Goal: Task Accomplishment & Management: Use online tool/utility

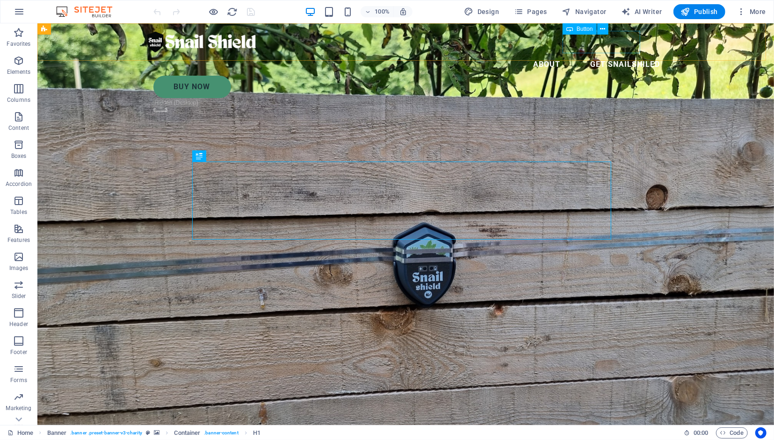
click at [617, 75] on div "BUY Now" at bounding box center [410, 86] width 514 height 22
click at [603, 29] on icon at bounding box center [602, 29] width 5 height 10
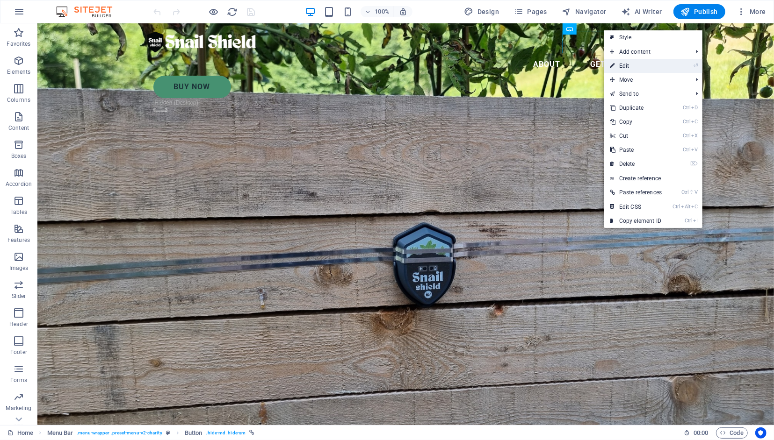
click at [628, 62] on link "⏎ Edit" at bounding box center [635, 66] width 63 height 14
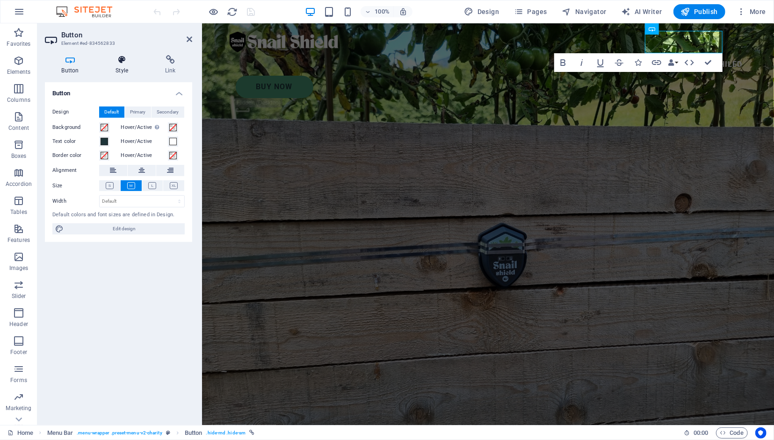
click at [120, 64] on icon at bounding box center [122, 59] width 46 height 9
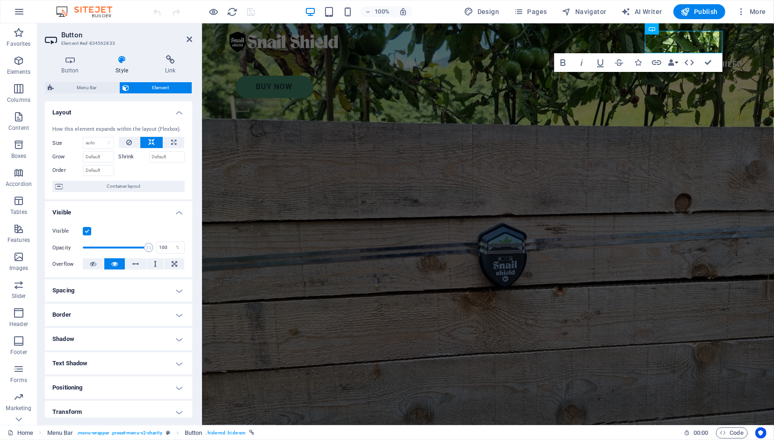
click at [119, 65] on h4 "Style" at bounding box center [124, 65] width 50 height 20
click at [80, 61] on icon at bounding box center [70, 59] width 50 height 9
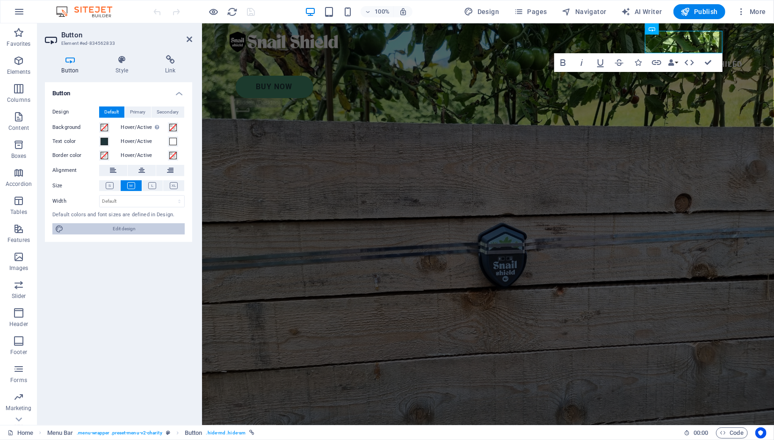
click at [131, 230] on span "Edit design" at bounding box center [123, 228] width 115 height 11
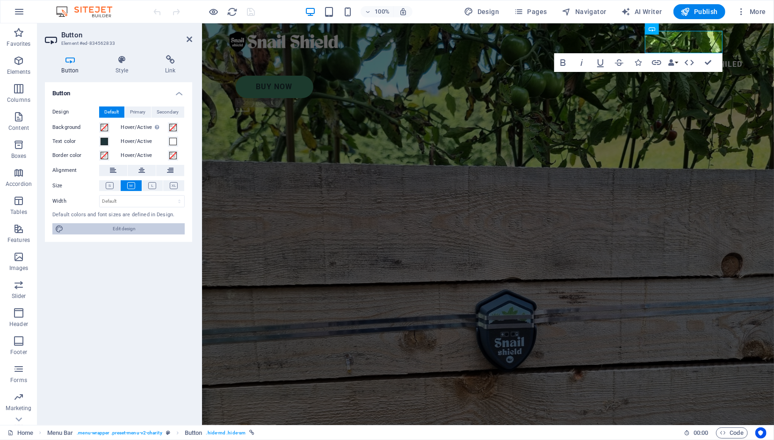
select select "px"
select select "300"
select select "px"
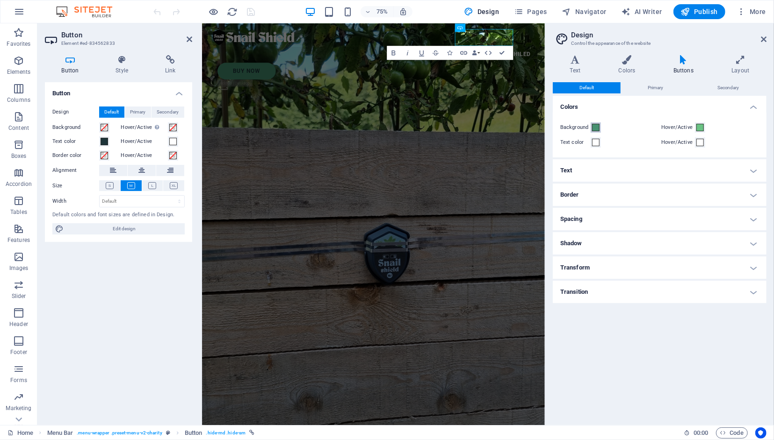
click at [598, 129] on span at bounding box center [595, 127] width 7 height 7
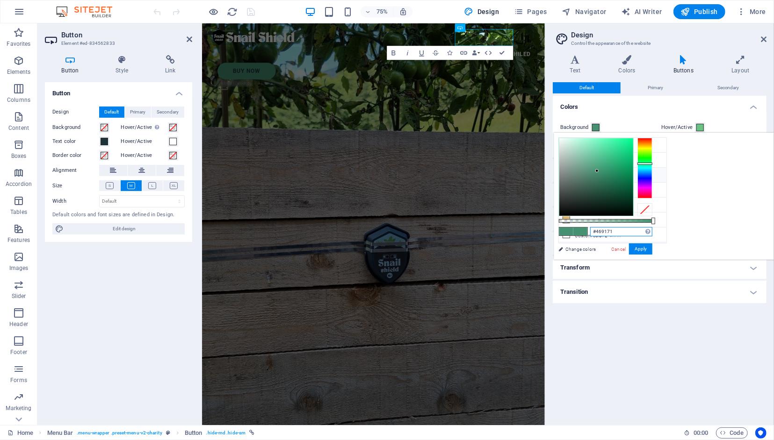
drag, startPoint x: 738, startPoint y: 230, endPoint x: 714, endPoint y: 230, distance: 23.9
click at [652, 230] on input "#469171" at bounding box center [621, 231] width 62 height 9
paste input "f8bd19"
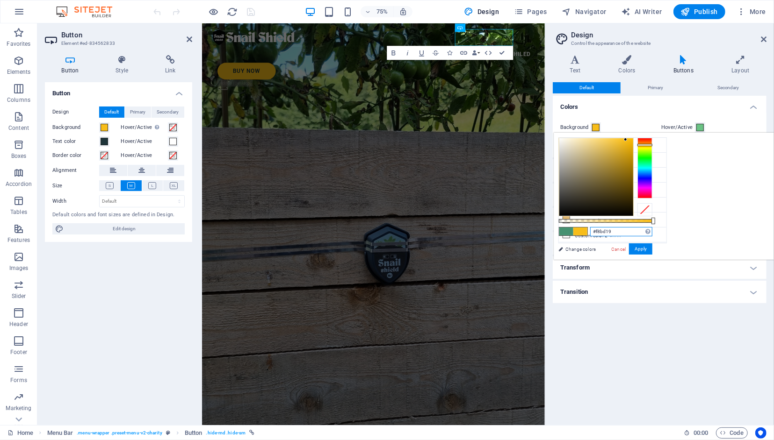
type input "#f8bd19"
click at [652, 252] on button "Apply" at bounding box center [640, 249] width 23 height 11
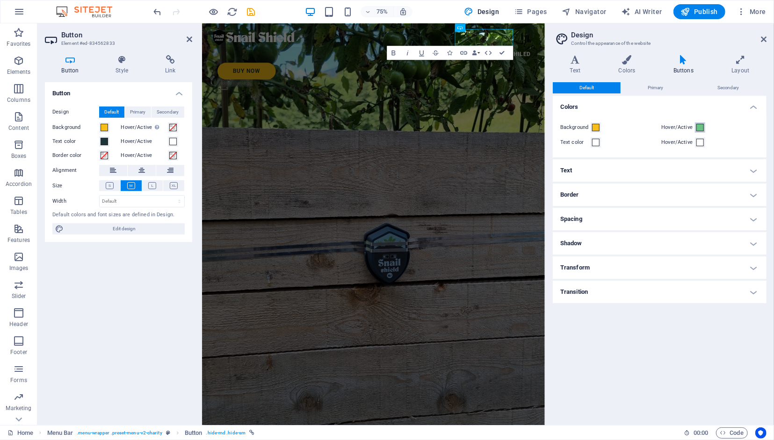
click at [698, 129] on span at bounding box center [699, 127] width 7 height 7
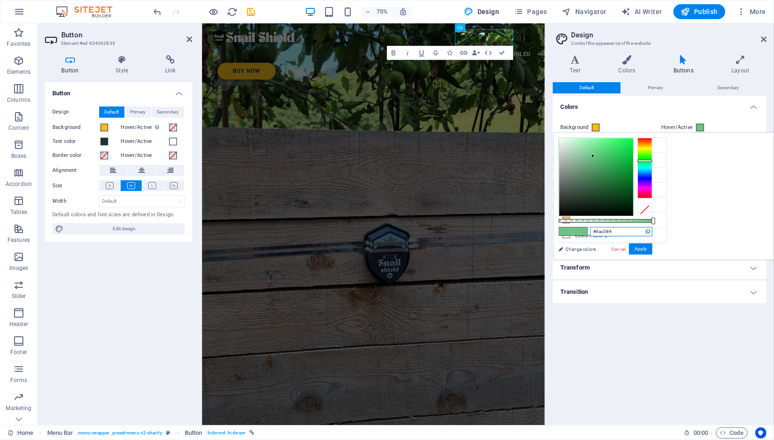
drag, startPoint x: 735, startPoint y: 232, endPoint x: 689, endPoint y: 227, distance: 47.0
click at [652, 227] on input "#6ac384" at bounding box center [621, 231] width 62 height 9
paste input "ff6e21;"
type input "#ff6e21"
click at [652, 249] on button "Apply" at bounding box center [640, 249] width 23 height 11
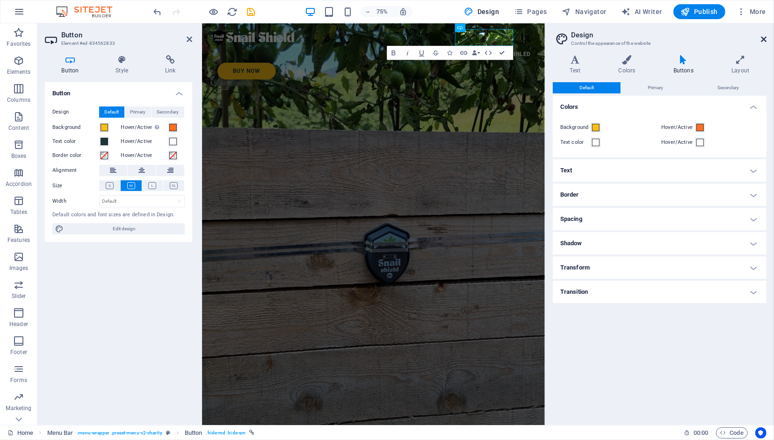
click at [763, 39] on icon at bounding box center [764, 39] width 6 height 7
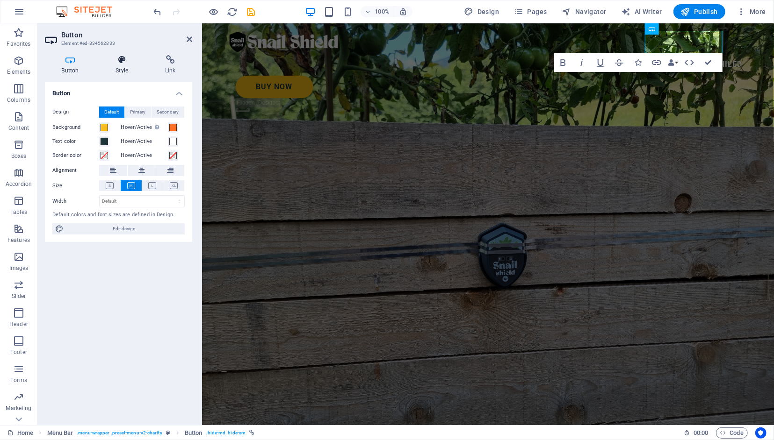
click at [119, 74] on h4 "Style" at bounding box center [124, 65] width 50 height 20
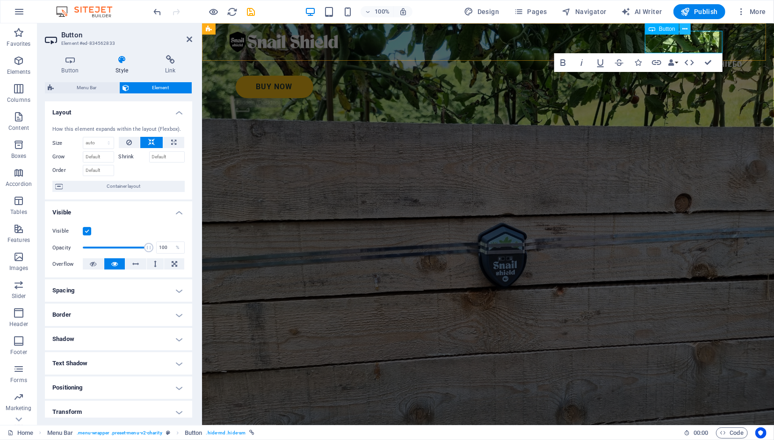
click at [685, 30] on icon at bounding box center [684, 29] width 5 height 10
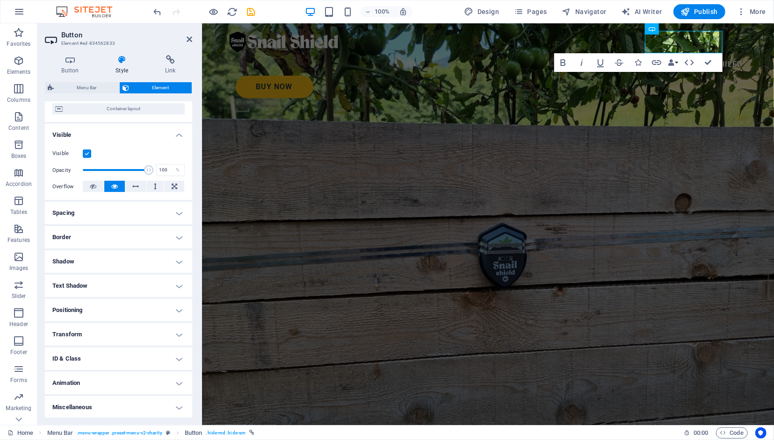
scroll to position [86, 0]
click at [677, 62] on button "Data Bindings" at bounding box center [672, 62] width 13 height 19
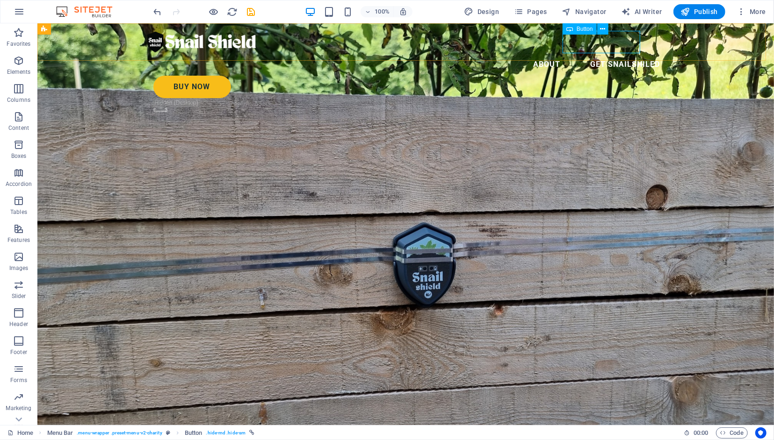
click at [601, 75] on div "BUY Now" at bounding box center [410, 86] width 514 height 22
click at [603, 32] on icon at bounding box center [602, 29] width 5 height 10
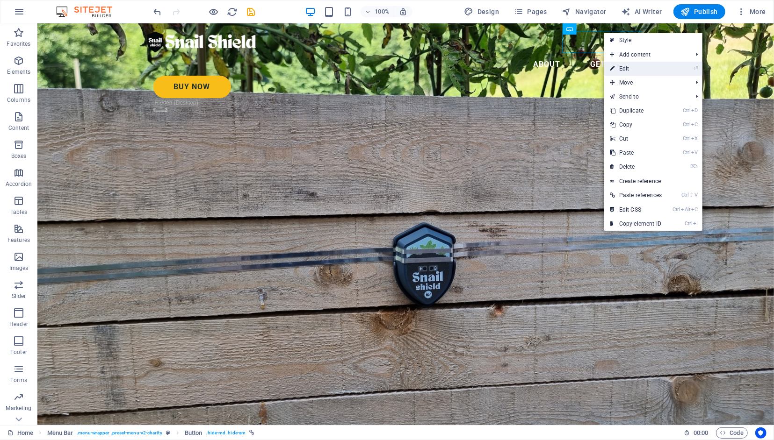
click at [636, 68] on link "⏎ Edit" at bounding box center [635, 69] width 63 height 14
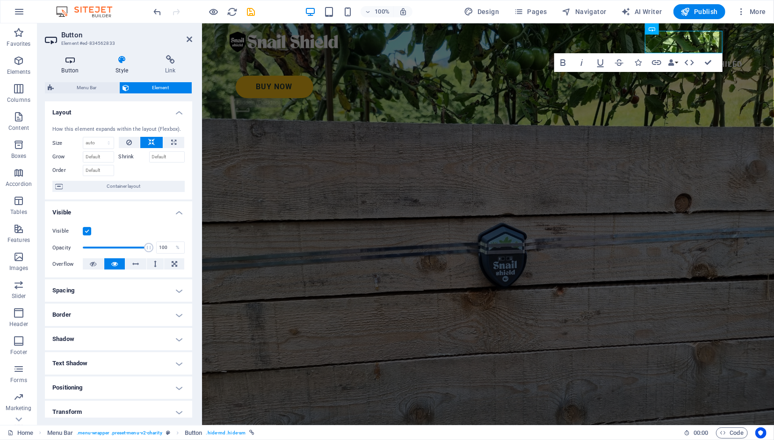
click at [74, 65] on h4 "Button" at bounding box center [72, 65] width 54 height 20
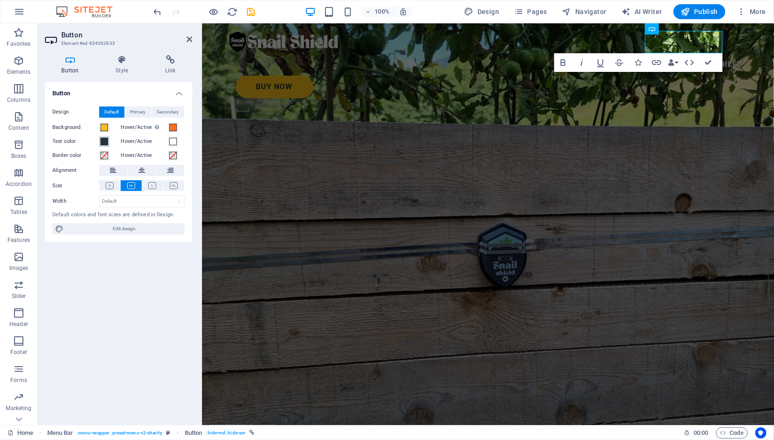
click at [102, 141] on span at bounding box center [103, 141] width 7 height 7
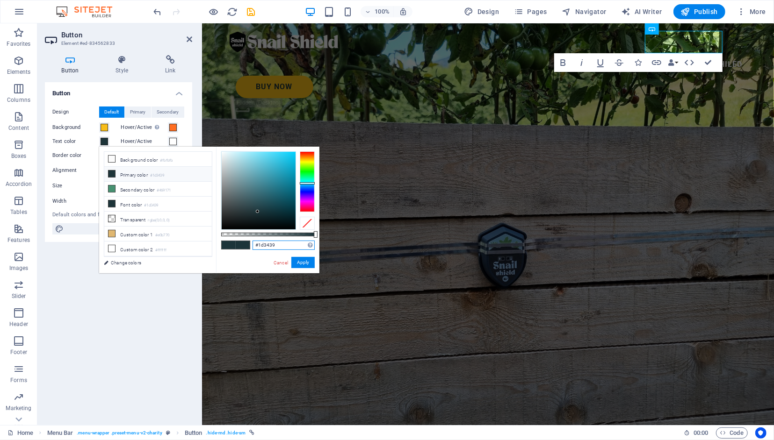
drag, startPoint x: 277, startPoint y: 245, endPoint x: 259, endPoint y: 246, distance: 17.8
click at [259, 246] on input "#1d3439" at bounding box center [283, 245] width 62 height 9
paste input "303333"
type input "#303333"
click at [309, 265] on button "Apply" at bounding box center [302, 262] width 23 height 11
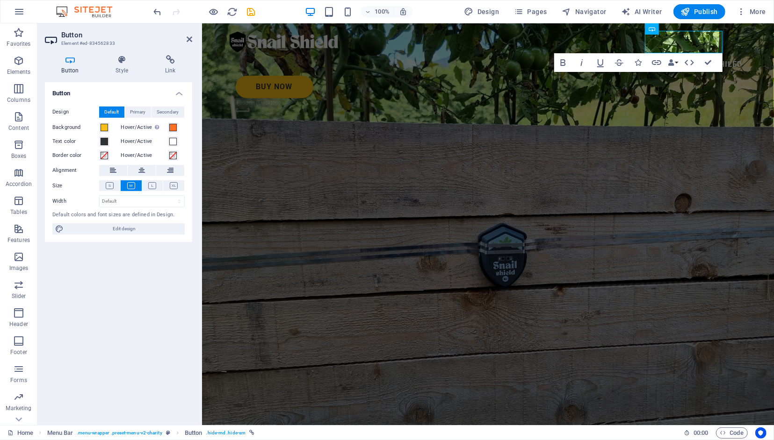
click at [156, 278] on div "Button Design Default Primary Secondary Background Hover/Active Switch to previ…" at bounding box center [118, 250] width 147 height 336
click at [168, 66] on h4 "Link" at bounding box center [170, 65] width 44 height 20
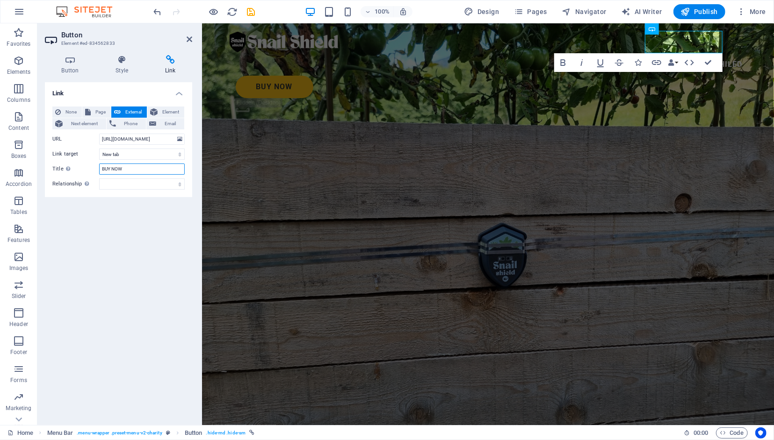
drag, startPoint x: 133, startPoint y: 167, endPoint x: 86, endPoint y: 166, distance: 46.8
click at [99, 166] on input "BUY NOW" at bounding box center [142, 169] width 86 height 11
type input "Buy Now"
click at [101, 211] on div "Link None Page External Element Next element Phone Email Page Home Legal Notice…" at bounding box center [118, 250] width 147 height 336
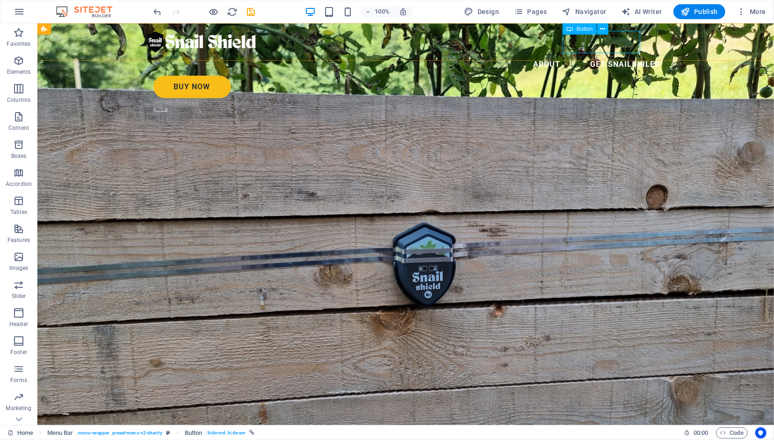
click at [618, 75] on div "BUY Now" at bounding box center [410, 86] width 514 height 22
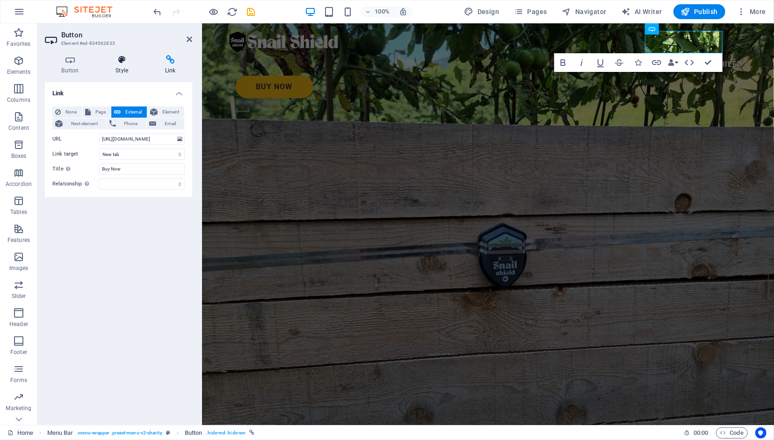
click at [119, 70] on h4 "Style" at bounding box center [124, 65] width 50 height 20
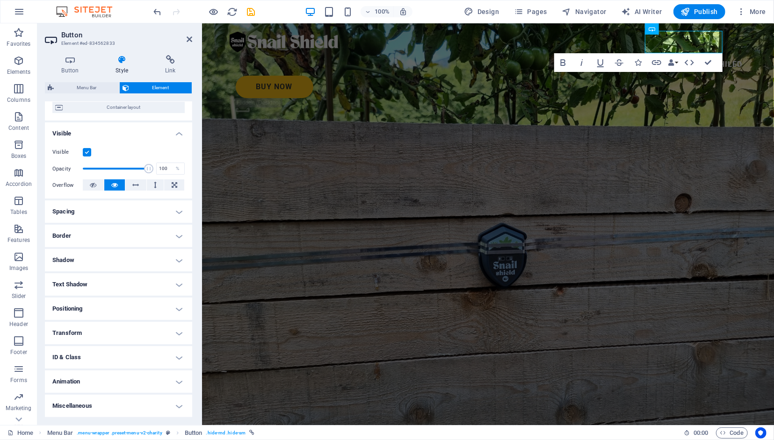
click at [172, 333] on h4 "Transform" at bounding box center [118, 333] width 147 height 22
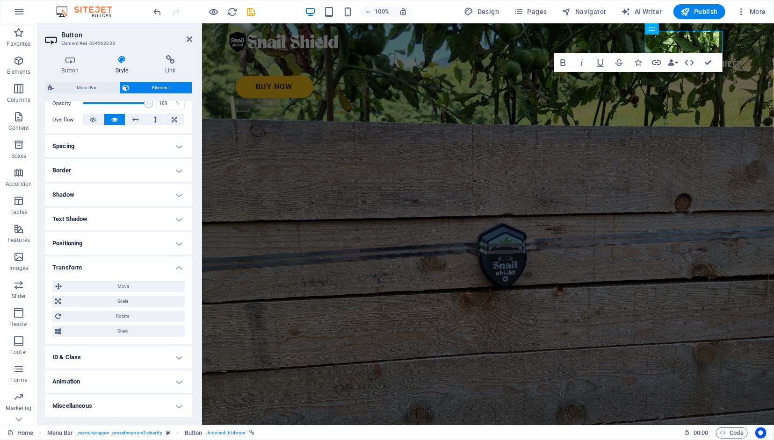
scroll to position [151, 0]
click at [172, 407] on h4 "Miscellaneous" at bounding box center [118, 406] width 147 height 22
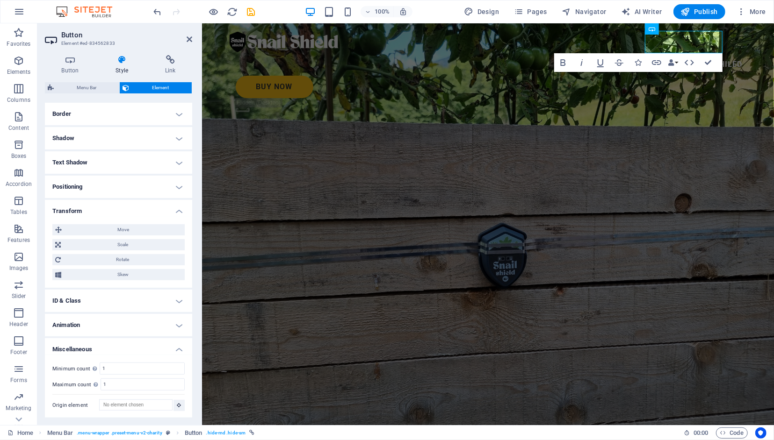
scroll to position [208, 0]
click at [174, 316] on h4 "Animation" at bounding box center [118, 324] width 147 height 22
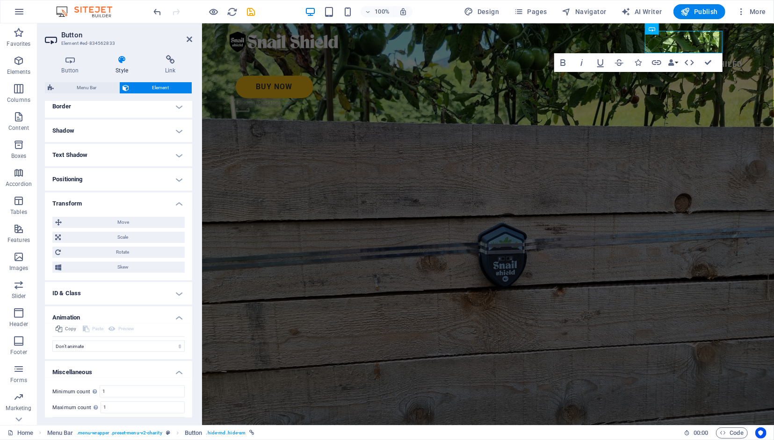
click at [172, 299] on h4 "ID & Class" at bounding box center [118, 293] width 147 height 22
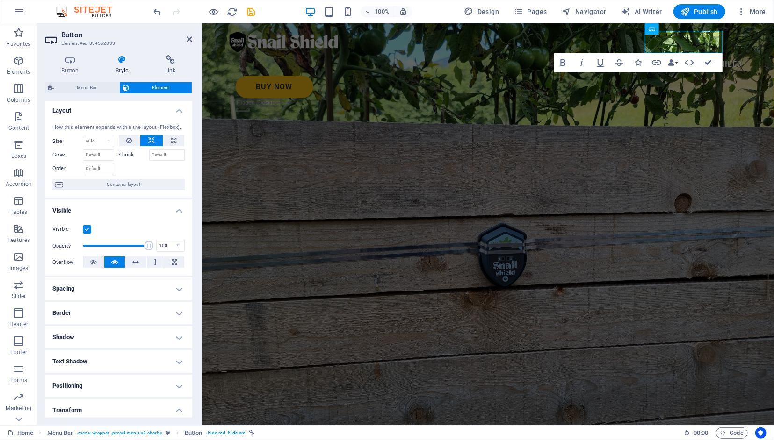
scroll to position [0, 0]
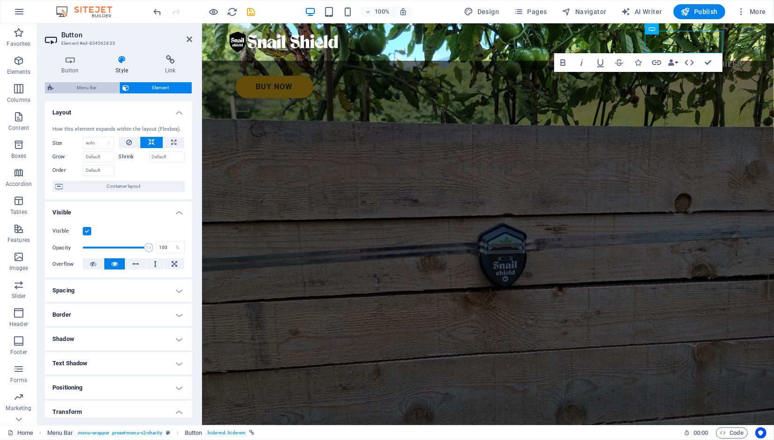
click at [106, 87] on span "Menu Bar" at bounding box center [87, 87] width 60 height 11
select select "rem"
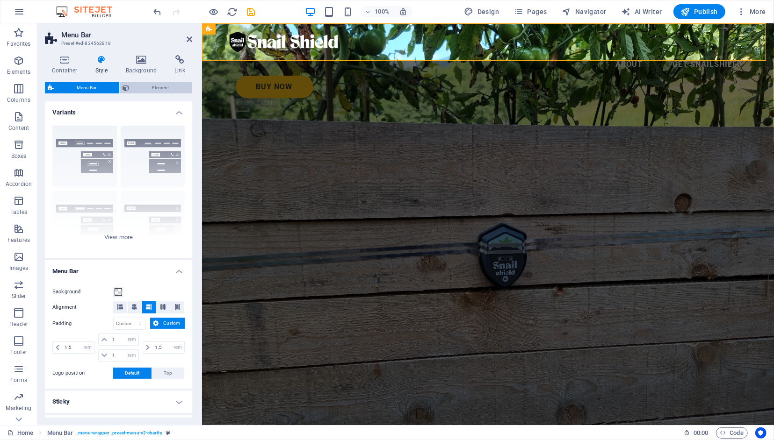
click at [143, 87] on span "Element" at bounding box center [160, 87] width 57 height 11
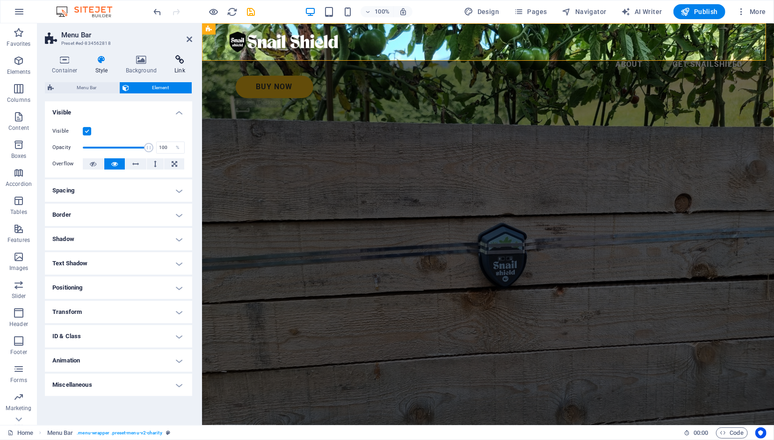
click at [179, 67] on h4 "Link" at bounding box center [179, 65] width 25 height 20
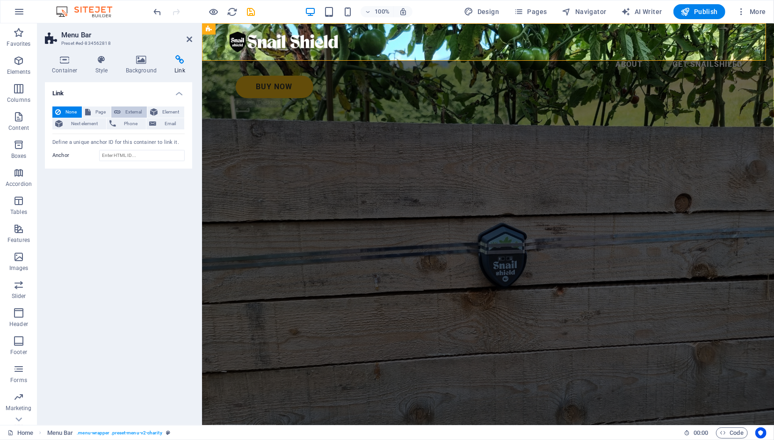
click at [131, 114] on span "External" at bounding box center [133, 112] width 21 height 11
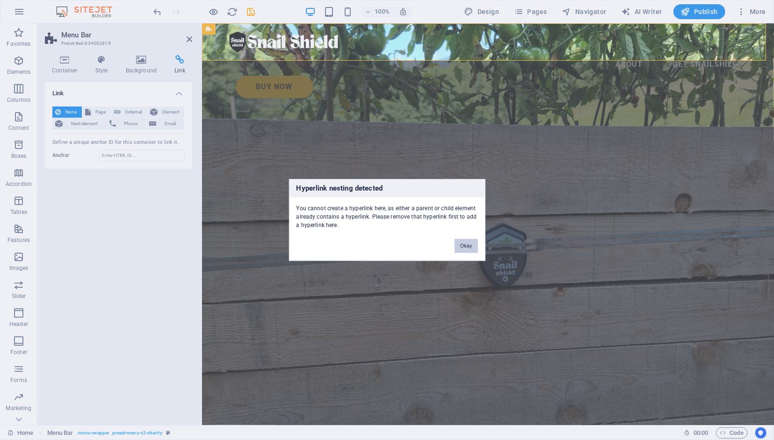
click at [474, 246] on button "Okay" at bounding box center [465, 246] width 23 height 14
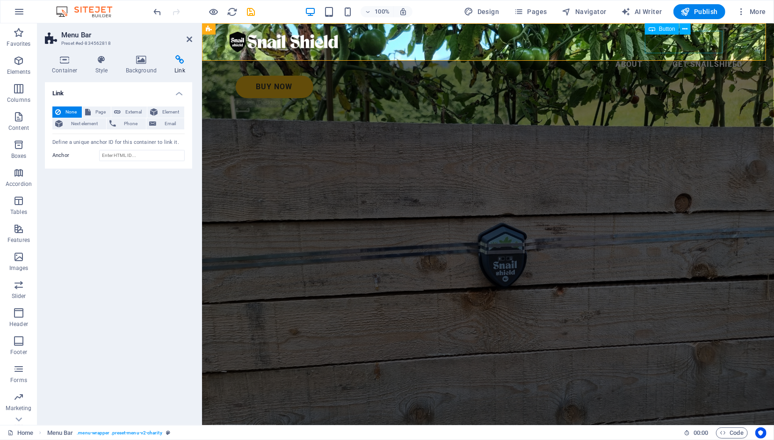
click at [670, 75] on div "BUY Now" at bounding box center [492, 86] width 514 height 22
click at [672, 31] on span "Button" at bounding box center [667, 29] width 16 height 6
click at [684, 29] on icon at bounding box center [684, 29] width 5 height 10
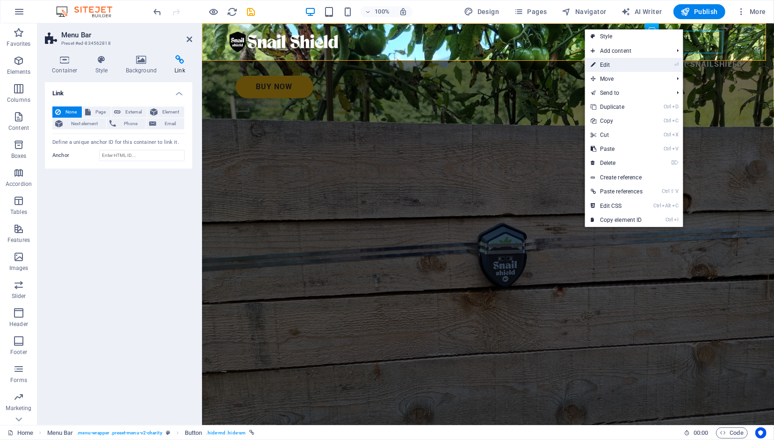
click at [629, 66] on link "⏎ Edit" at bounding box center [616, 65] width 63 height 14
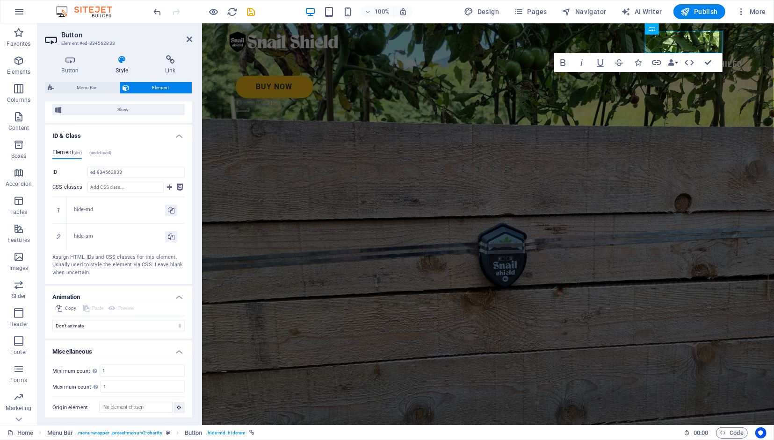
scroll to position [376, 0]
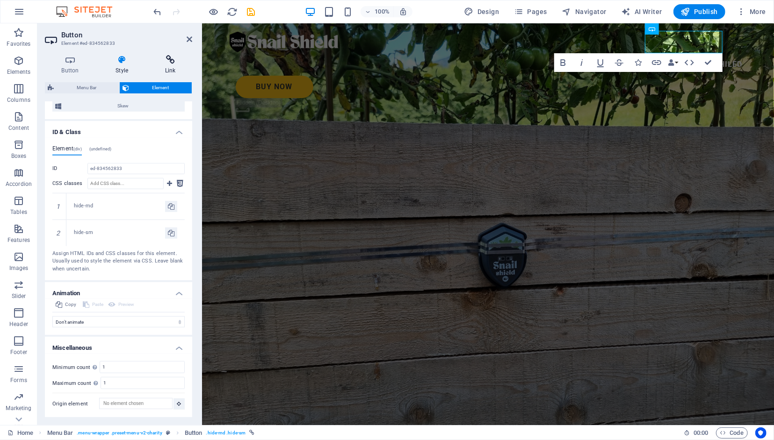
click at [174, 69] on h4 "Link" at bounding box center [170, 65] width 44 height 20
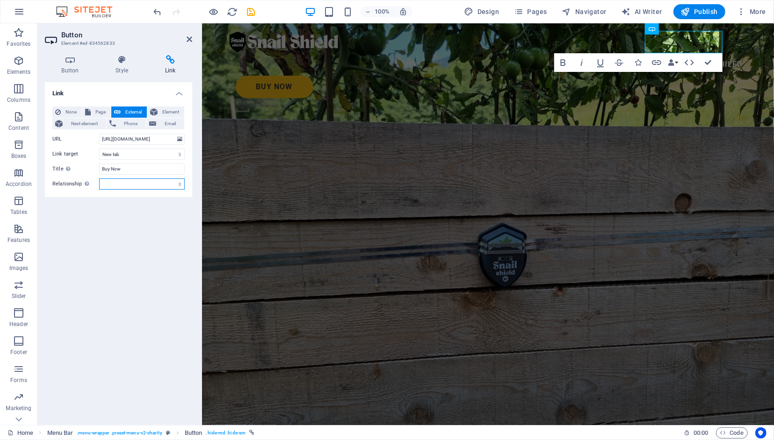
click at [99, 179] on select "alternate author bookmark external help license next nofollow noreferrer noopen…" at bounding box center [142, 184] width 86 height 11
click at [168, 186] on select "alternate author bookmark external help license next nofollow noreferrer noopen…" at bounding box center [142, 184] width 86 height 11
click at [120, 66] on h4 "Style" at bounding box center [124, 65] width 50 height 20
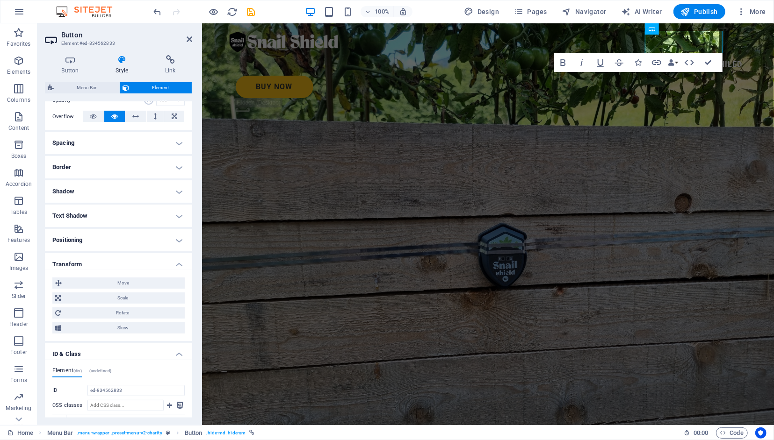
scroll to position [149, 0]
click at [172, 226] on h4 "Text Shadow" at bounding box center [118, 215] width 147 height 22
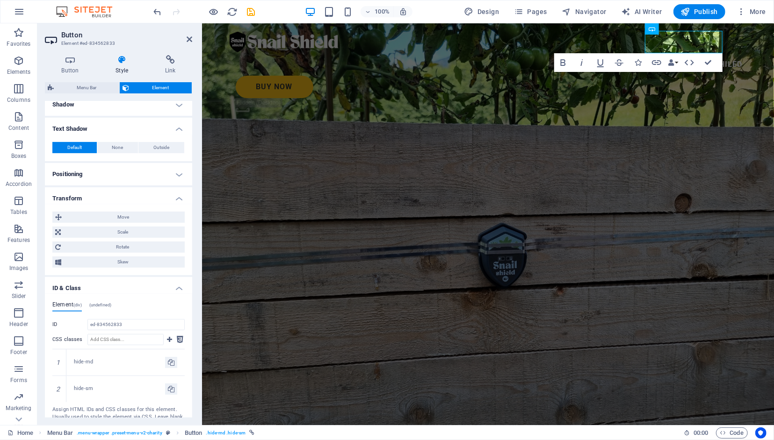
scroll to position [236, 0]
click at [173, 183] on h4 "Positioning" at bounding box center [118, 173] width 147 height 22
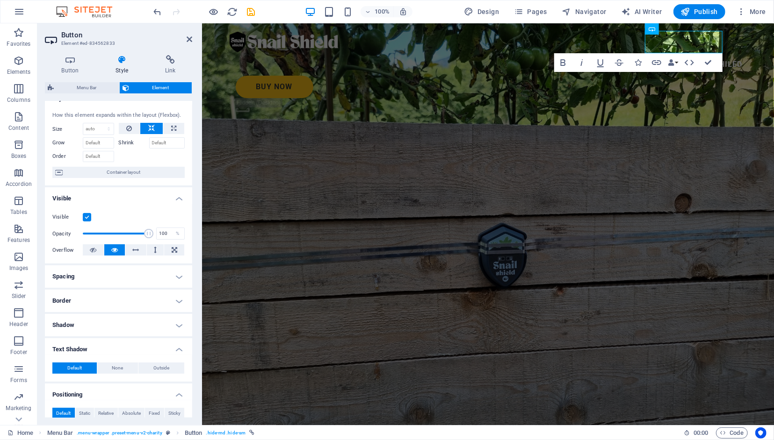
scroll to position [0, 0]
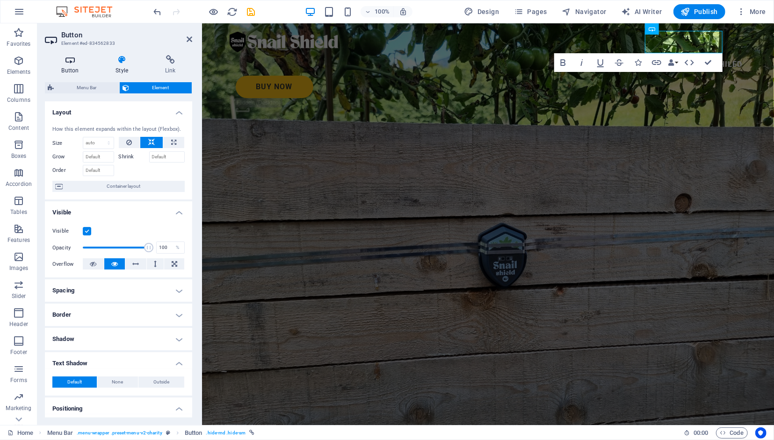
click at [78, 67] on h4 "Button" at bounding box center [72, 65] width 54 height 20
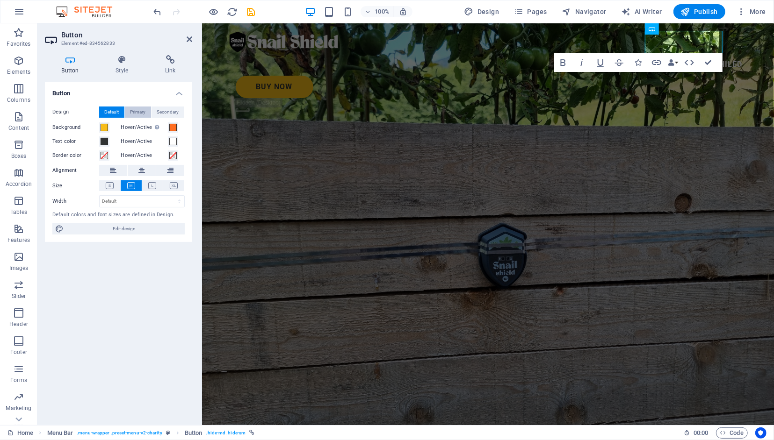
click at [135, 114] on span "Primary" at bounding box center [137, 112] width 15 height 11
click at [160, 111] on span "Secondary" at bounding box center [168, 112] width 22 height 11
click at [115, 110] on span "Default" at bounding box center [112, 112] width 14 height 11
click at [193, 40] on aside "Button Element #ed-834562833 Button Style Link Button Design Default Primary Se…" at bounding box center [119, 224] width 165 height 402
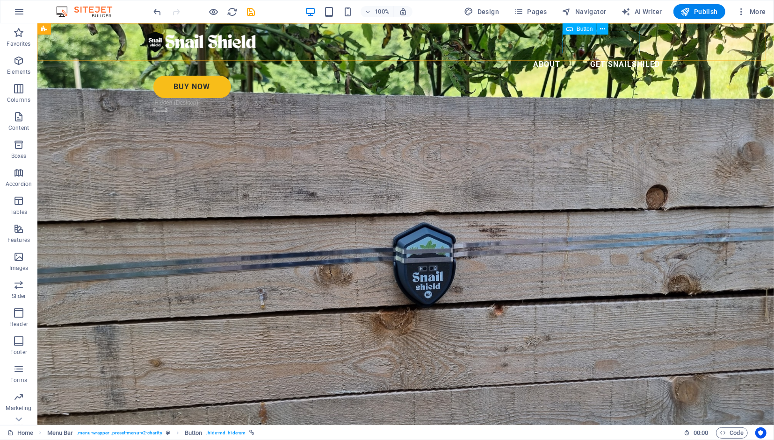
click at [620, 75] on div "BUY Now" at bounding box center [410, 86] width 514 height 22
click at [604, 29] on icon at bounding box center [602, 29] width 5 height 10
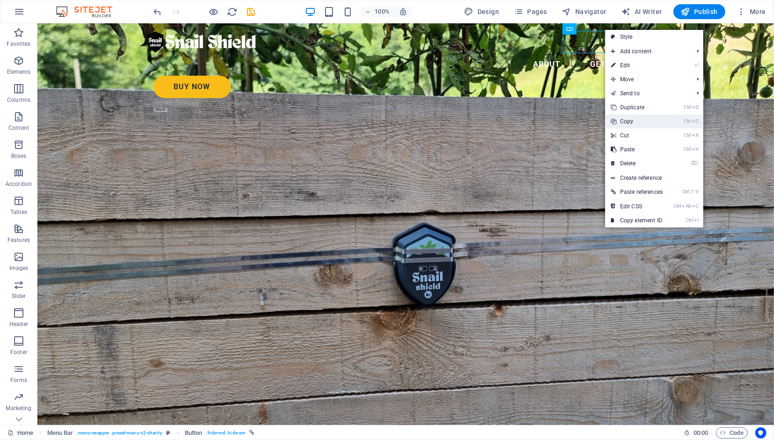
click at [642, 125] on link "Ctrl C Copy" at bounding box center [636, 122] width 63 height 14
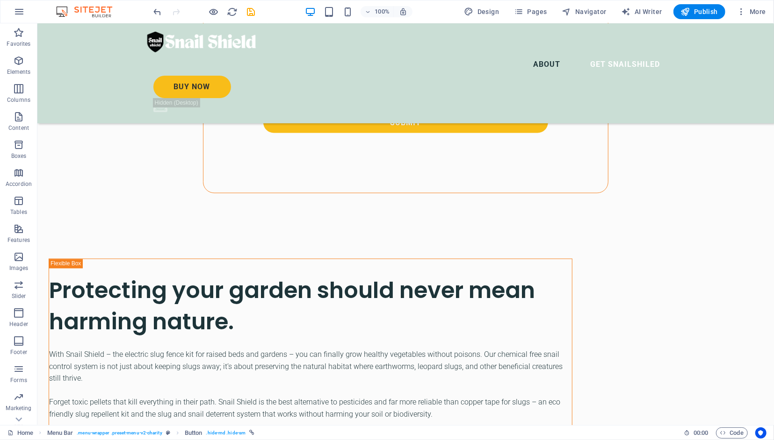
scroll to position [1004, 0]
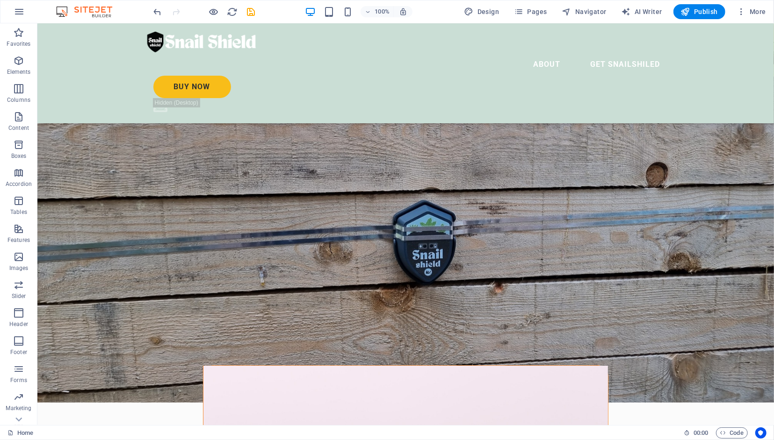
scroll to position [0, 0]
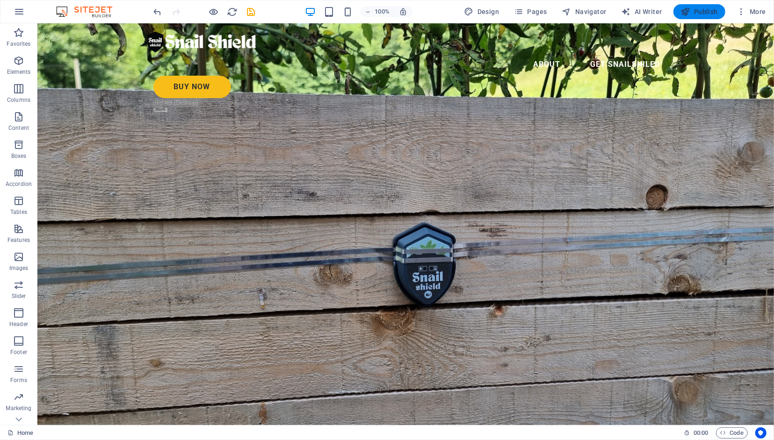
click at [694, 14] on span "Publish" at bounding box center [699, 11] width 37 height 9
checkbox input "false"
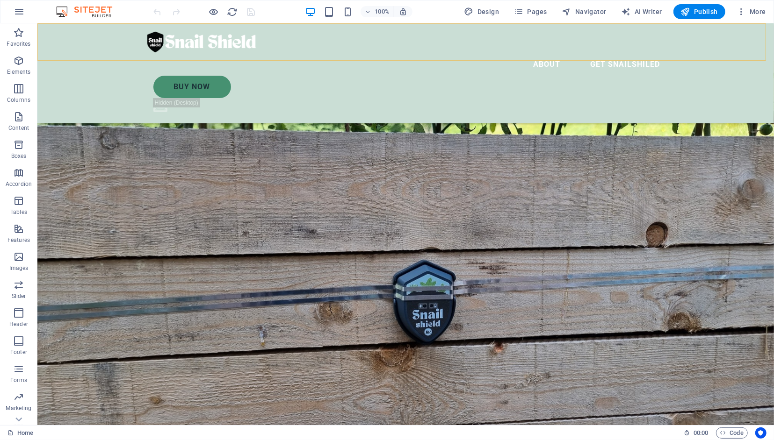
scroll to position [155, 0]
